Goal: Navigation & Orientation: Find specific page/section

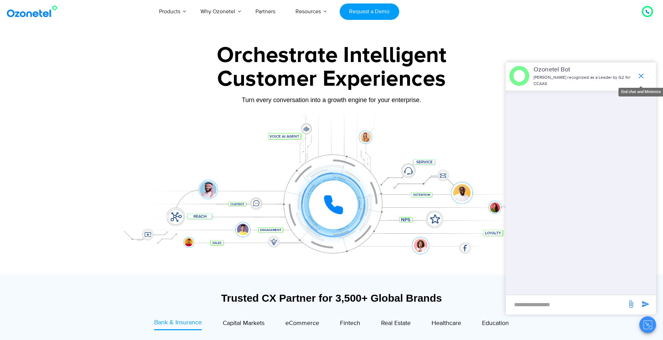
click at [639, 74] on icon "end chat or minimize" at bounding box center [641, 76] width 8 height 8
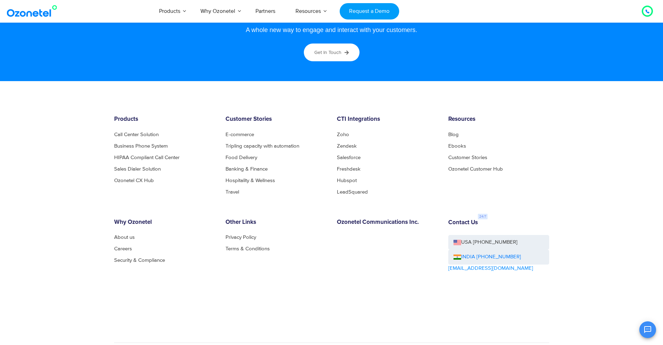
scroll to position [3745, 0]
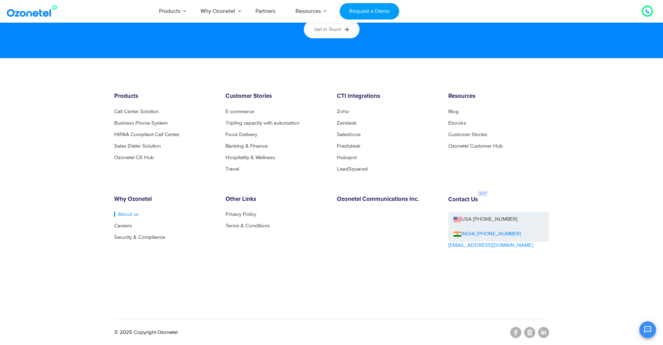
click at [122, 213] on link "About us" at bounding box center [126, 214] width 24 height 5
click at [602, 134] on footer "Products Call Center Solution Business Phone System HIPAA Compliant Call Center…" at bounding box center [331, 201] width 663 height 287
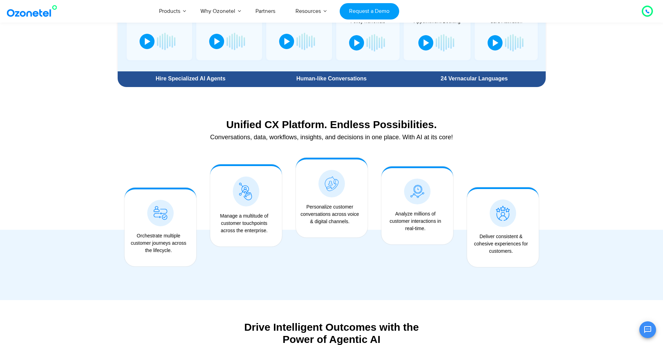
scroll to position [440, 0]
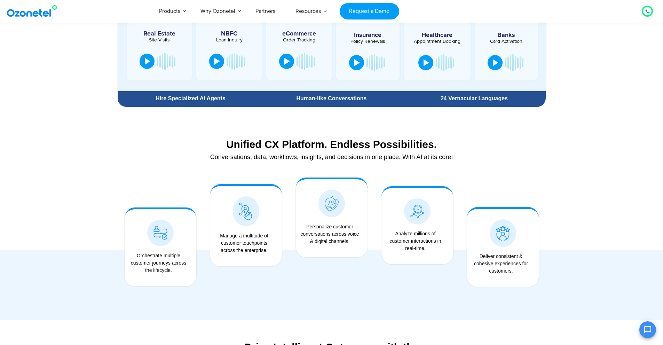
click at [63, 172] on div at bounding box center [331, 214] width 663 height 209
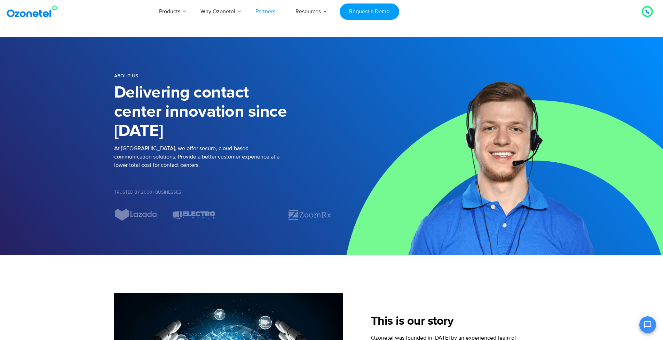
click at [263, 12] on link "Partners" at bounding box center [265, 11] width 40 height 23
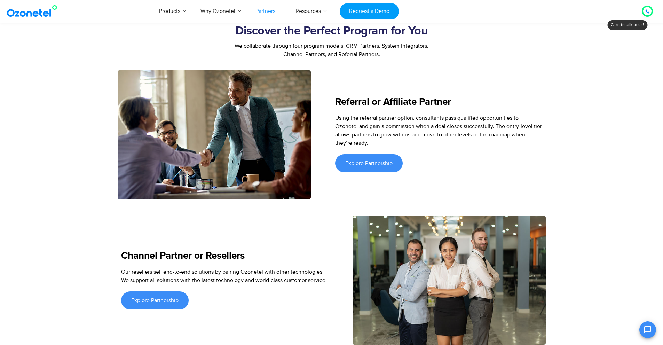
scroll to position [985, 0]
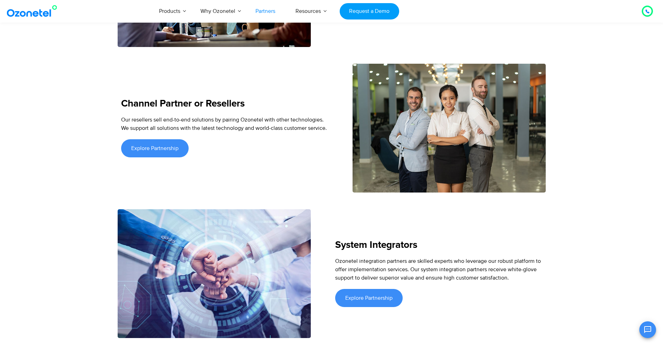
click at [32, 7] on img at bounding box center [33, 11] width 56 height 13
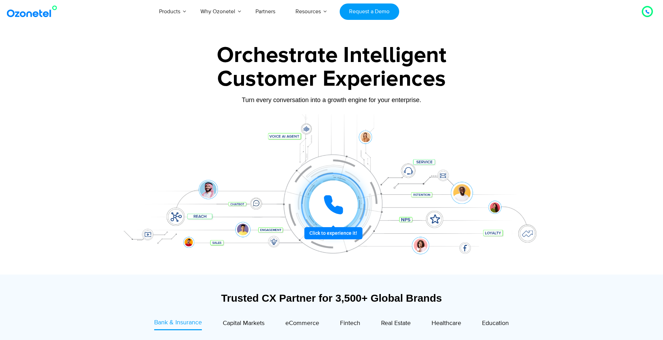
click at [173, 46] on div "Orchestrate Intelligent" at bounding box center [331, 55] width 435 height 22
click at [256, 61] on div "Orchestrate Intelligent" at bounding box center [331, 55] width 435 height 22
